Goal: Task Accomplishment & Management: Manage account settings

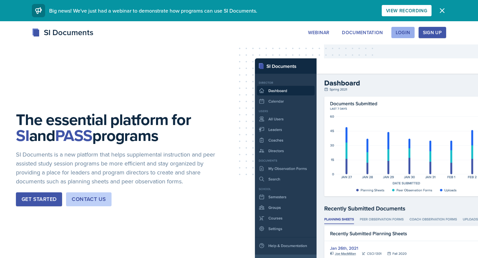
click at [397, 37] on button "Login" at bounding box center [402, 32] width 23 height 11
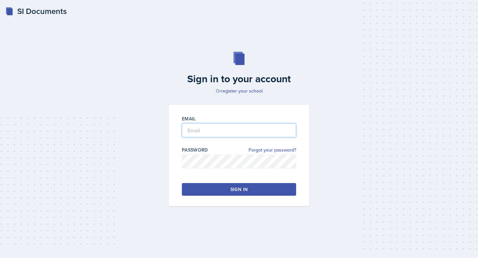
click at [276, 136] on input "email" at bounding box center [239, 130] width 114 height 14
type input "[EMAIL_ADDRESS][DOMAIN_NAME]"
click at [163, 165] on div "Sign in to your account Or register your school Email [EMAIL_ADDRESS][DOMAIN_NA…" at bounding box center [239, 129] width 457 height 197
click at [186, 189] on button "Sign in" at bounding box center [239, 189] width 114 height 13
